Goal: Task Accomplishment & Management: Complete application form

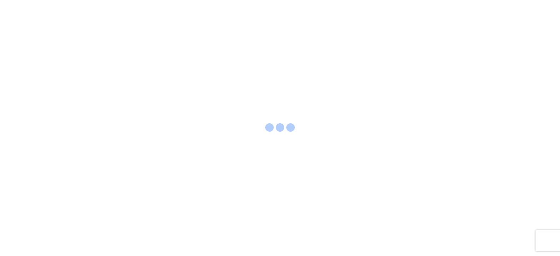
select select "FULL"
select select "LBS"
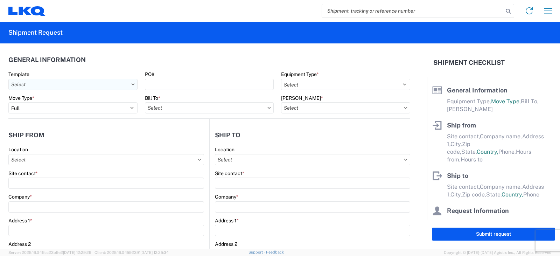
click at [110, 81] on input "Template" at bounding box center [72, 84] width 129 height 11
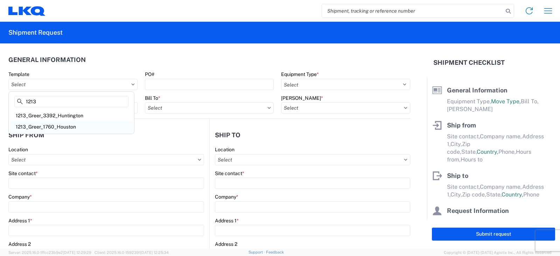
type input "1213"
click at [75, 124] on div "1213_Greer_1760_Houston" at bounding box center [71, 126] width 122 height 11
type input "1213_Greer_1760_Houston"
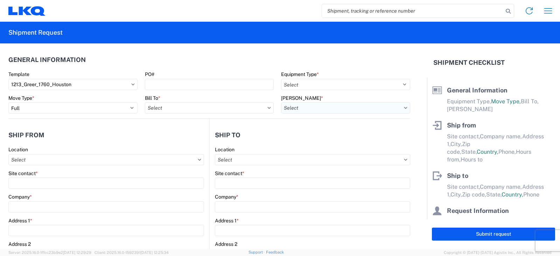
click at [319, 109] on input "[PERSON_NAME] *" at bounding box center [345, 107] width 129 height 11
select select "US"
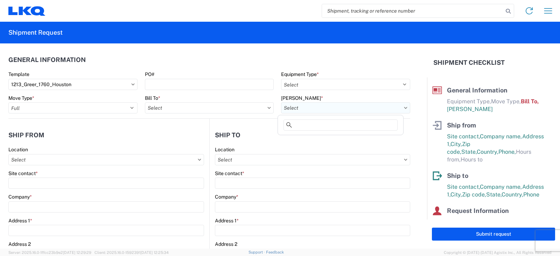
select select
type input "Shipping"
type input "LKQ Pick Your Part - [PERSON_NAME]"
type input "[STREET_ADDRESS][PERSON_NAME]"
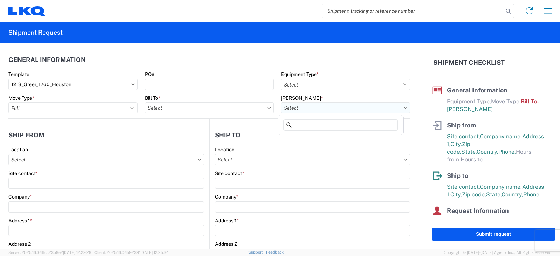
type input "[PERSON_NAME]"
type input "29651"
type input "Receiving"
type input "LKQ Best Core"
type input "[STREET_ADDRESS]"
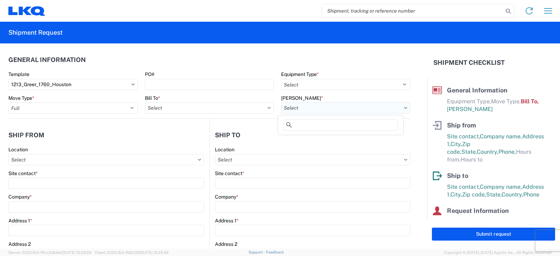
type input "[GEOGRAPHIC_DATA]"
type input "77038"
type input "[DATE]"
type input "42000"
type input "General Auto Parts (dry)"
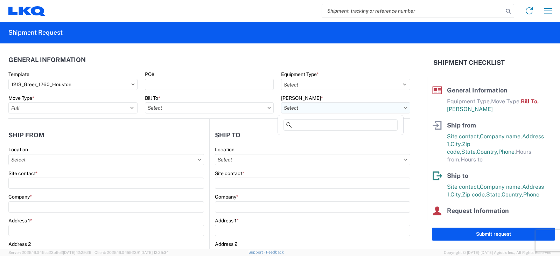
type input "1"
type input "12"
select select "IN"
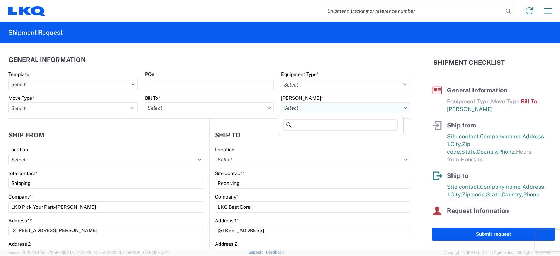
type input "1760-1300-50180-0000 - 1760 Freight In - Cores"
type input "1213 - LKQ Self Service [PERSON_NAME]"
type input "1760 - LKQ Best Core"
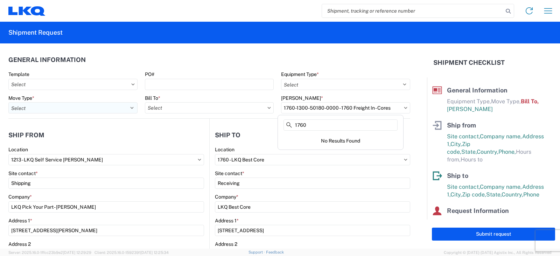
type input "1760"
click at [52, 106] on select "Select Full Partial TL" at bounding box center [72, 107] width 129 height 11
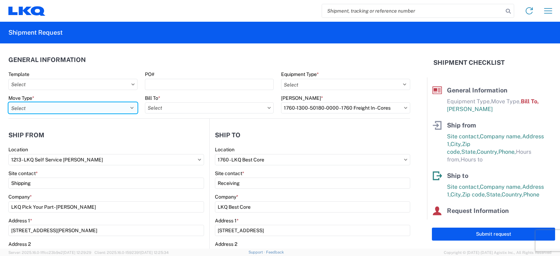
select select "FULL"
click at [8, 102] on select "Select Full Partial TL" at bounding box center [72, 107] width 129 height 11
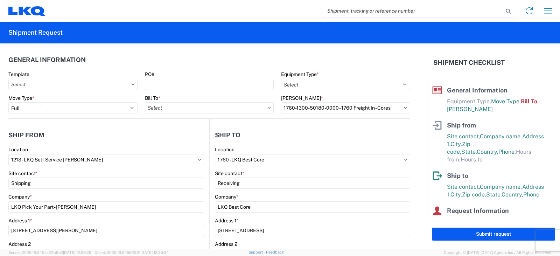
click at [224, 118] on agx-form-control-wrapper-v2 "Bill To *" at bounding box center [209, 107] width 136 height 24
click at [224, 112] on input "Bill To *" at bounding box center [209, 107] width 129 height 11
type input "1760"
click at [203, 137] on div "1760 - LKQ Best Core" at bounding box center [206, 138] width 122 height 11
type input "1760 - LKQ Best Core"
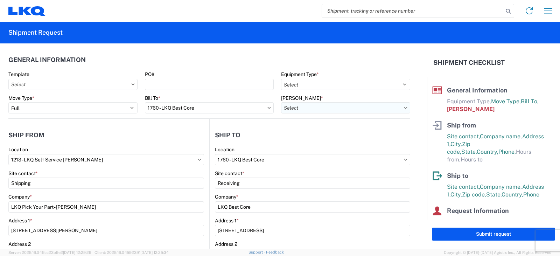
click at [301, 108] on input "[PERSON_NAME] *" at bounding box center [345, 107] width 129 height 11
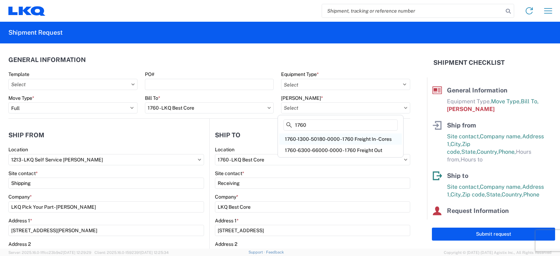
type input "1760"
click at [308, 139] on div "1760-1300-50180-0000 - 1760 Freight In - Cores" at bounding box center [340, 138] width 122 height 11
type input "1760-1300-50180-0000 - 1760 Freight In - Cores"
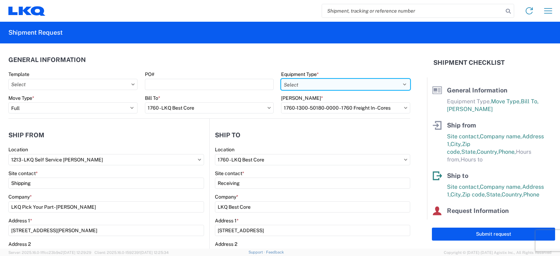
click at [294, 85] on select "Select 53’ Dry Van Flatbed Dropdeck (van) Lowboy (flatbed) Rail" at bounding box center [345, 84] width 129 height 11
select select "STDV"
click at [281, 79] on select "Select 53’ Dry Van Flatbed Dropdeck (van) Lowboy (flatbed) Rail" at bounding box center [345, 84] width 129 height 11
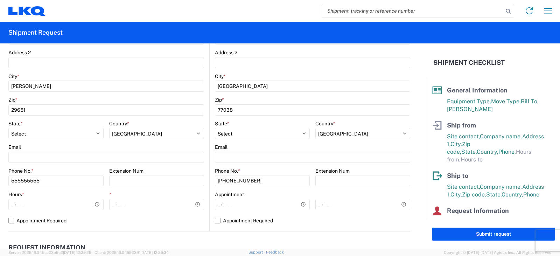
scroll to position [210, 0]
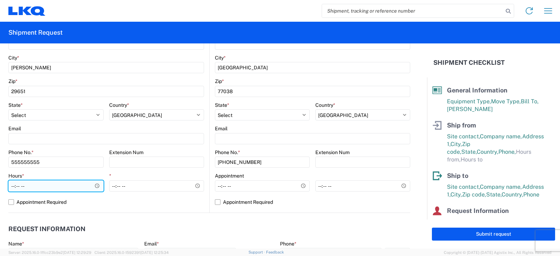
click at [59, 184] on input "Hours *" at bounding box center [55, 185] width 95 height 11
type input "07:30"
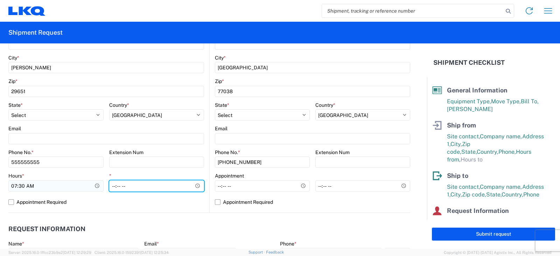
type input "14:00"
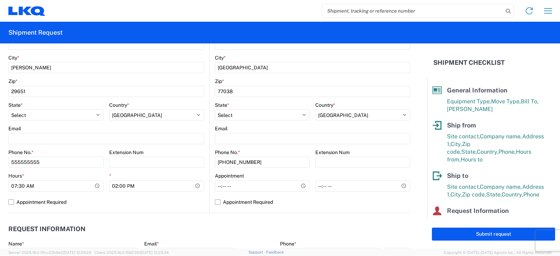
click at [131, 195] on agx-form-control-wrapper-v2 "* 14:00" at bounding box center [156, 184] width 95 height 24
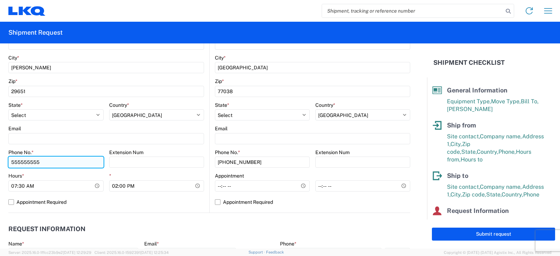
click at [58, 162] on input "555555555" at bounding box center [55, 161] width 95 height 11
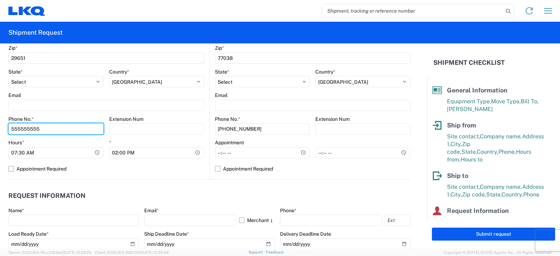
scroll to position [350, 0]
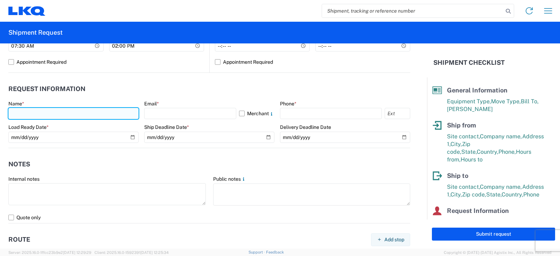
click at [57, 116] on input "text" at bounding box center [73, 113] width 130 height 11
type input "[PERSON_NAME]"
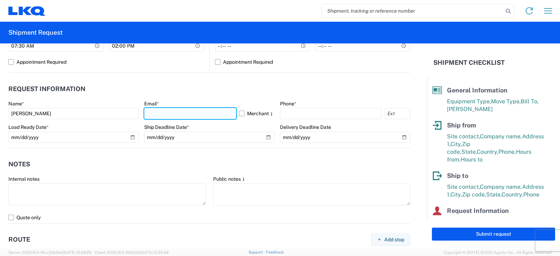
click at [172, 108] on input "text" at bounding box center [190, 113] width 92 height 11
type input "[EMAIL_ADDRESS][DOMAIN_NAME]"
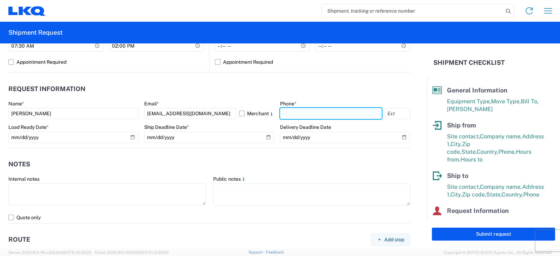
click at [300, 115] on input "text" at bounding box center [331, 113] width 102 height 11
type input "8645158189"
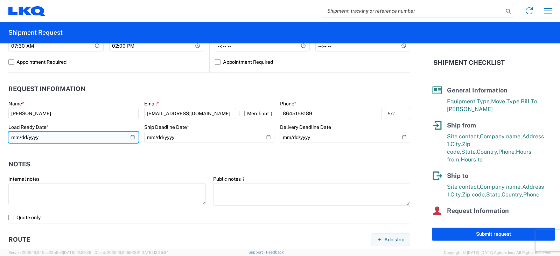
click at [132, 137] on input "[DATE]" at bounding box center [73, 137] width 130 height 11
type input "[DATE]"
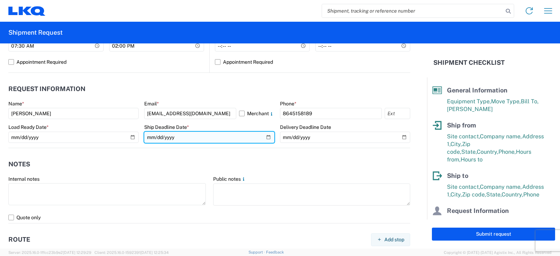
click at [265, 136] on input "date" at bounding box center [209, 137] width 130 height 11
type input "[DATE]"
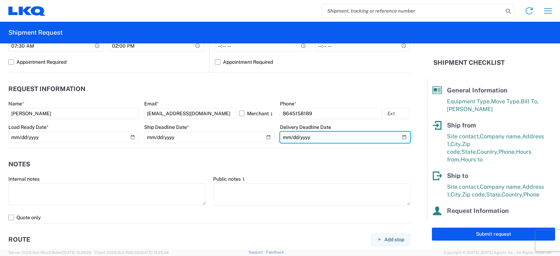
click at [401, 137] on input "date" at bounding box center [345, 137] width 130 height 11
type input "[DATE]"
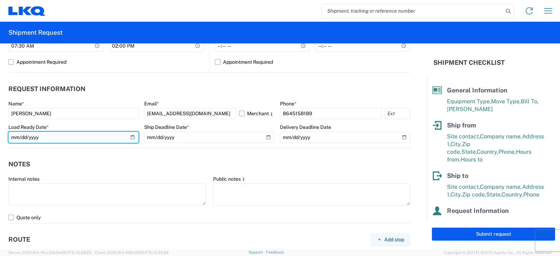
click at [135, 139] on input "[DATE]" at bounding box center [73, 137] width 130 height 11
click at [131, 138] on input "[DATE]" at bounding box center [73, 137] width 130 height 11
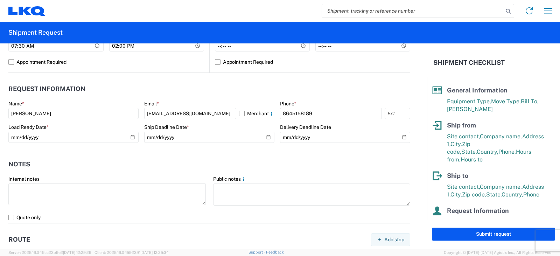
click at [198, 172] on header "Notes" at bounding box center [209, 164] width 402 height 16
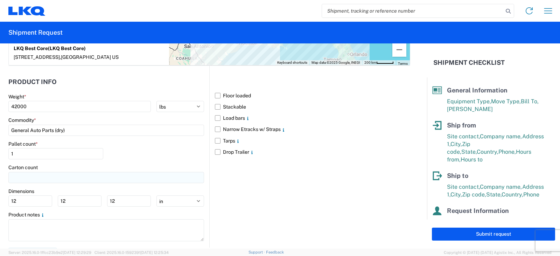
scroll to position [630, 0]
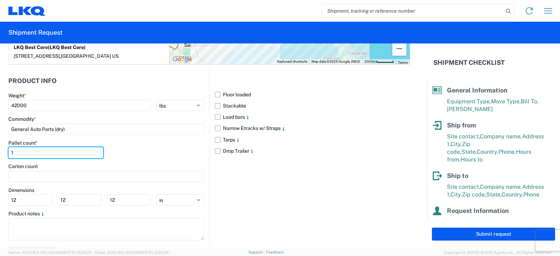
click at [53, 147] on input "1" at bounding box center [55, 152] width 95 height 11
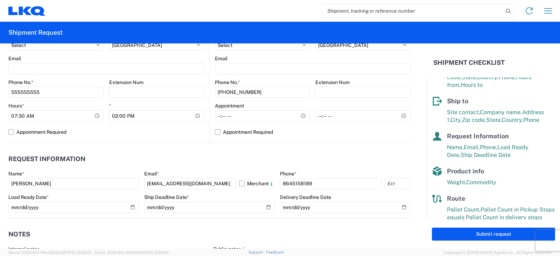
scroll to position [84, 0]
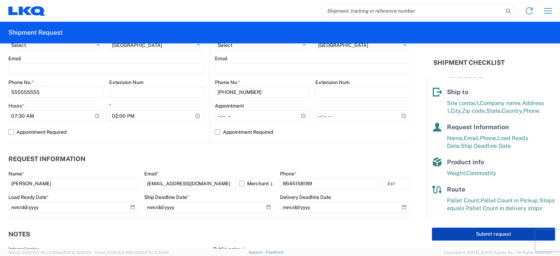
type input "36"
click at [498, 235] on button "Submit request" at bounding box center [493, 233] width 123 height 13
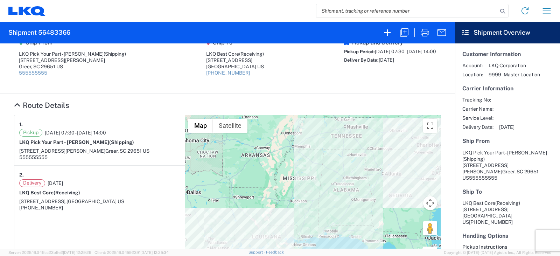
scroll to position [35, 0]
